Goal: Transaction & Acquisition: Purchase product/service

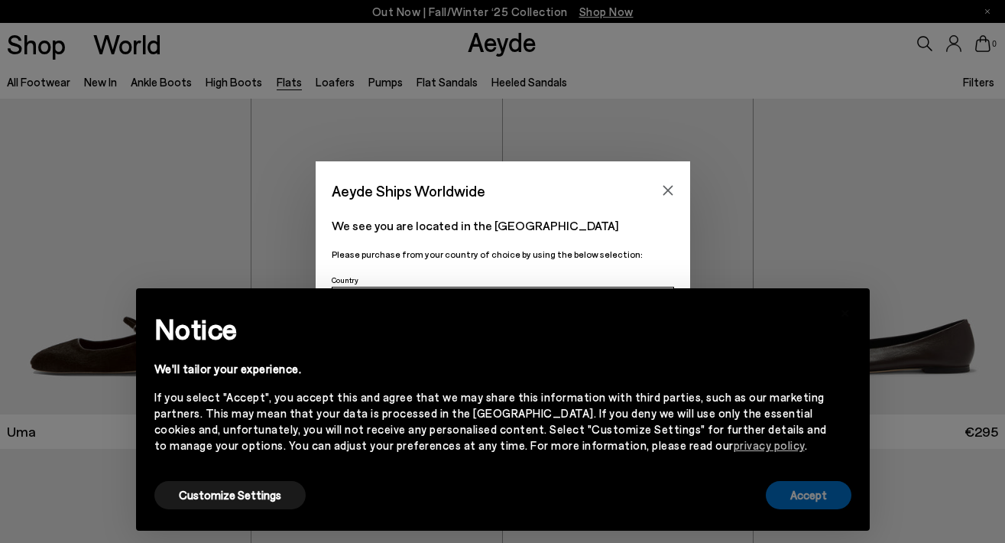
click at [814, 496] on button "Accept" at bounding box center [809, 495] width 86 height 28
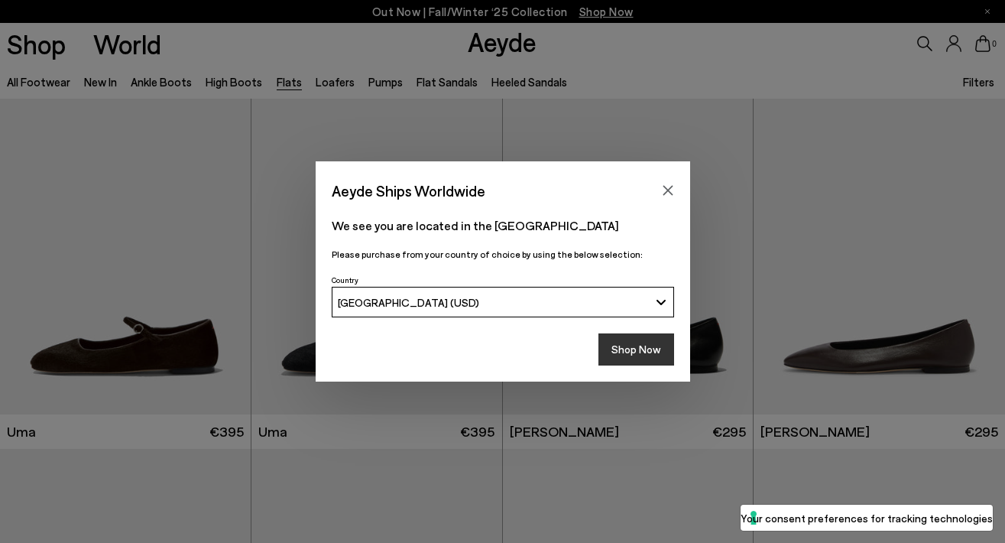
click at [632, 343] on button "Shop Now" at bounding box center [637, 349] width 76 height 32
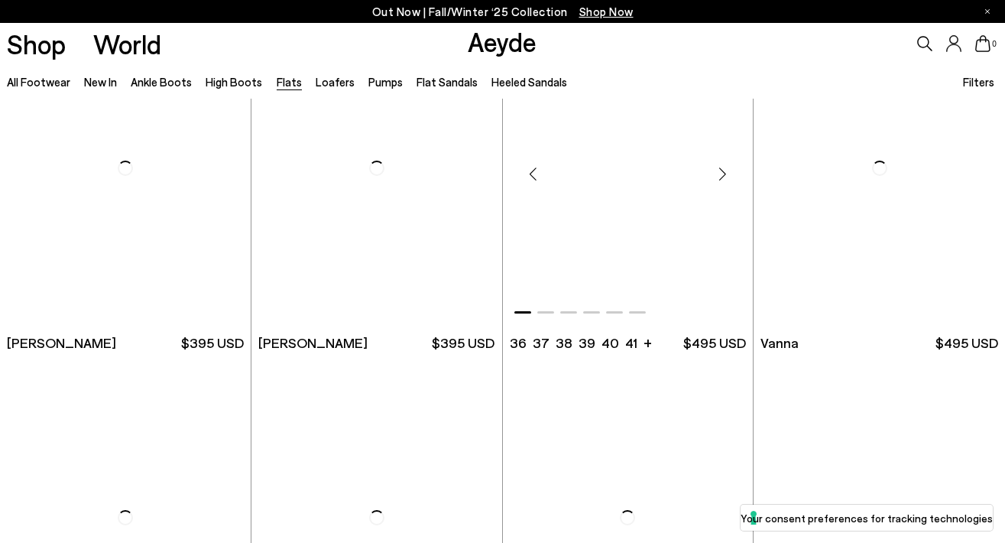
scroll to position [492, 1]
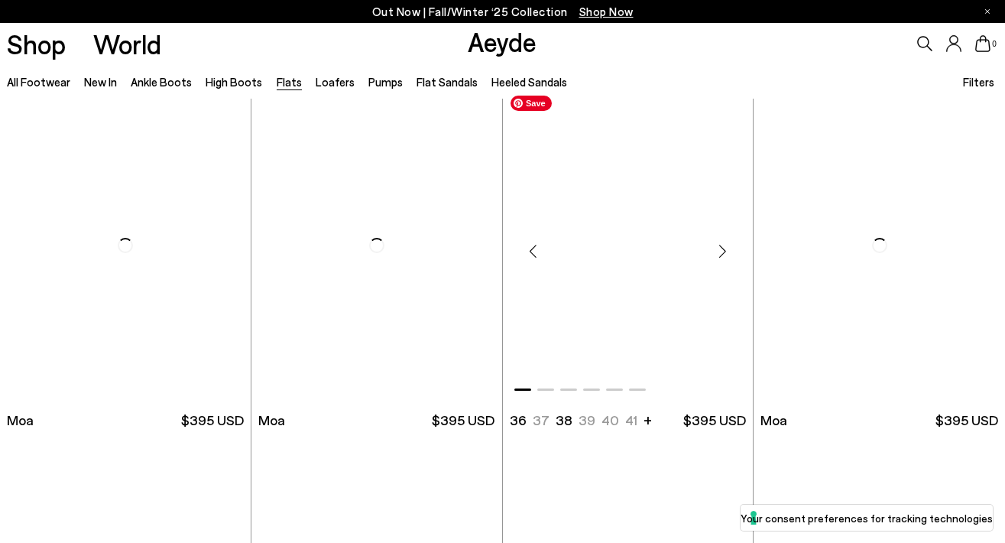
scroll to position [2458, 0]
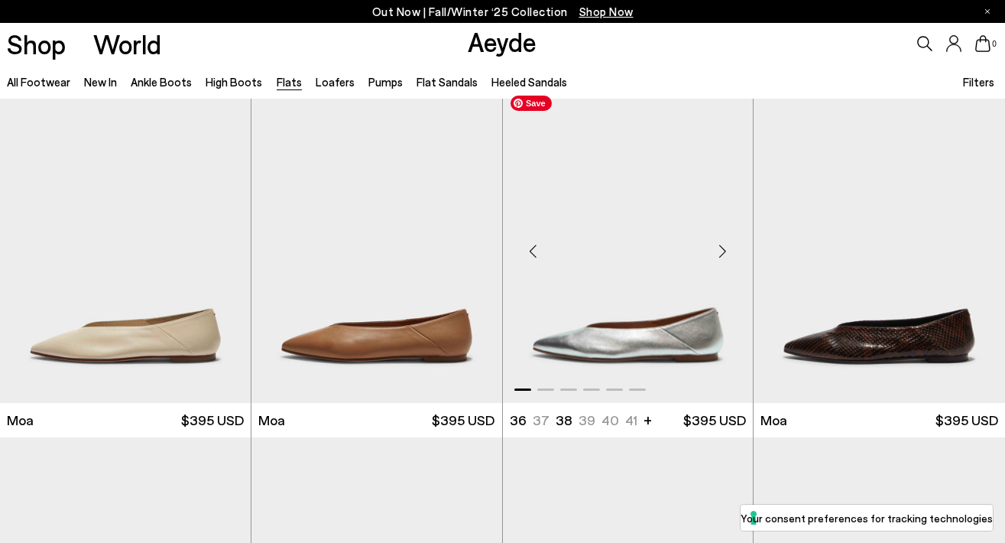
click at [629, 353] on img "1 / 6" at bounding box center [628, 245] width 251 height 315
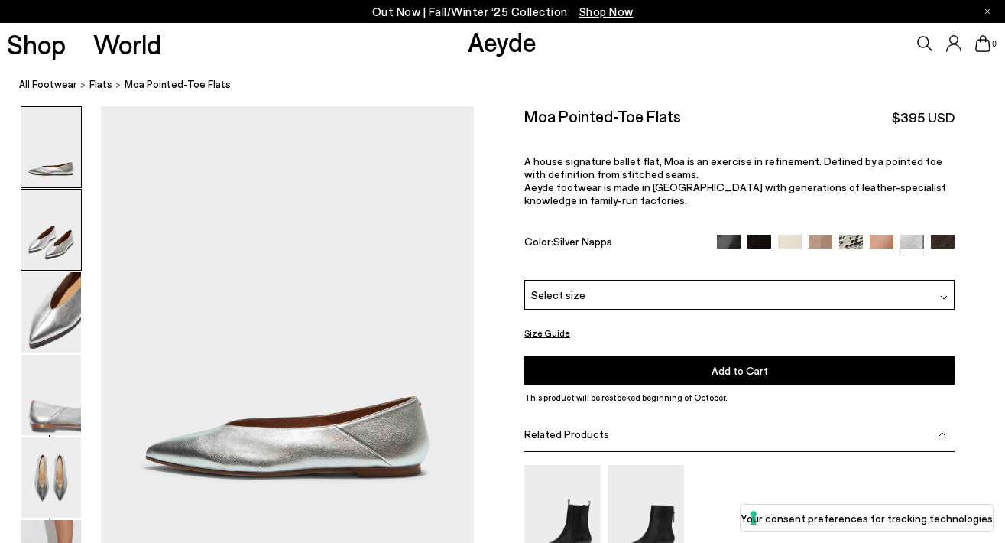
click at [65, 237] on img at bounding box center [51, 230] width 60 height 80
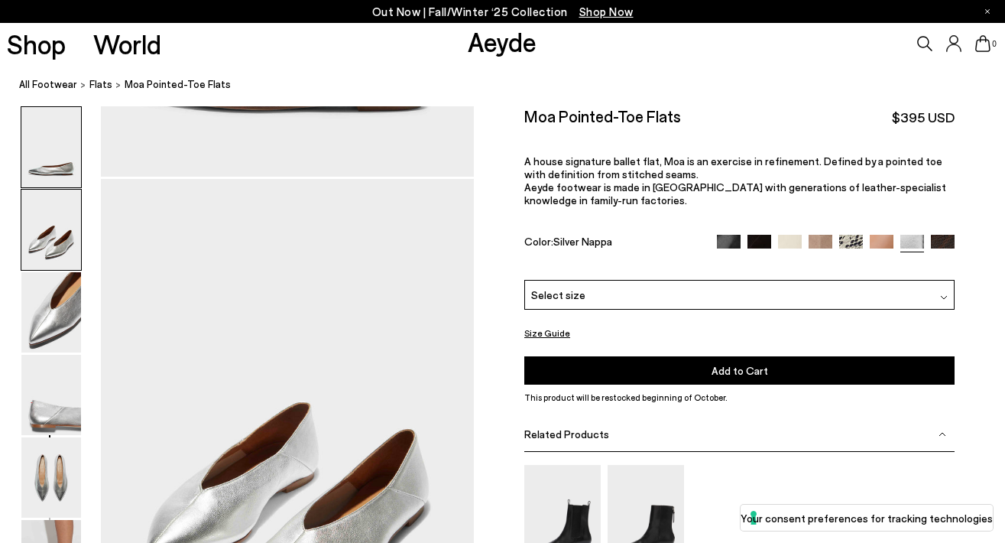
scroll to position [440, 0]
